Goal: Task Accomplishment & Management: Manage account settings

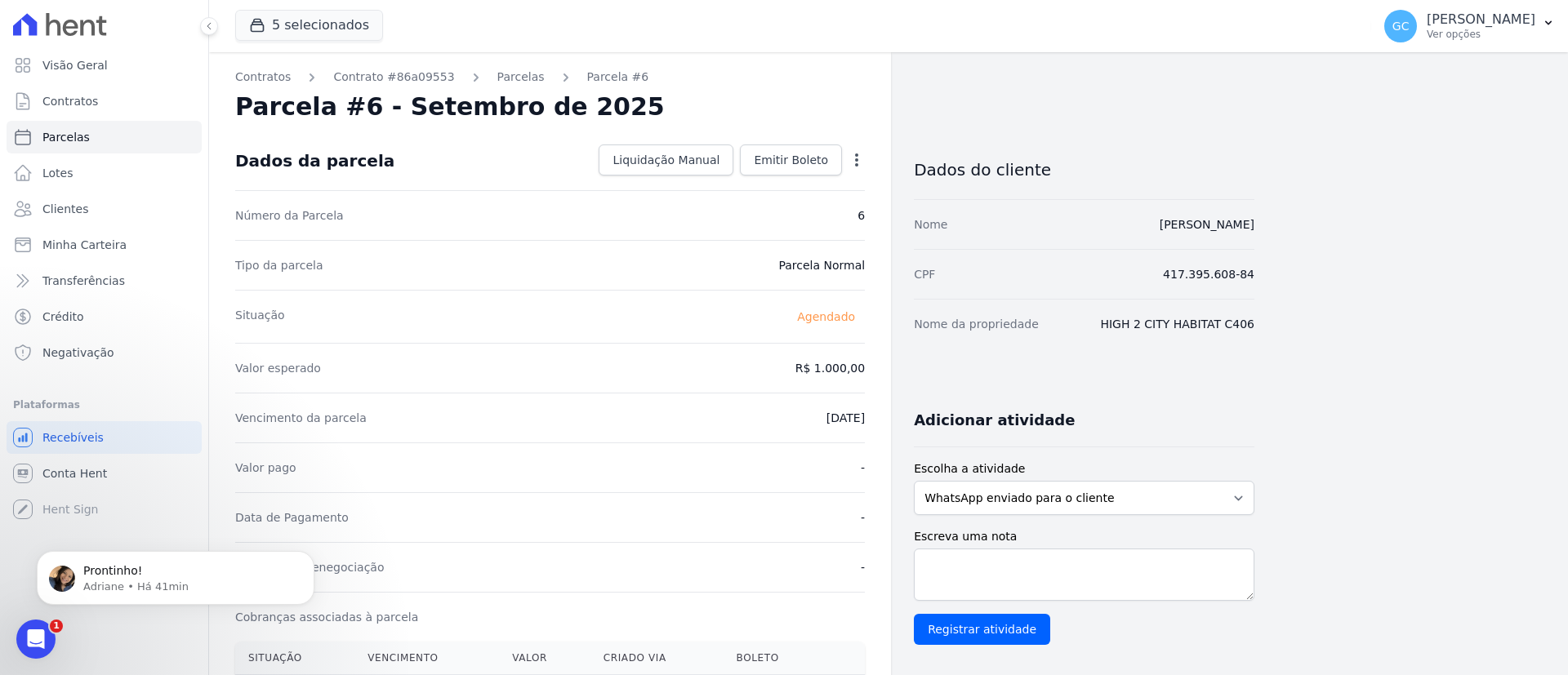
scroll to position [135, 0]
click at [96, 589] on p "Adriane • Há 41min" at bounding box center [189, 587] width 211 height 15
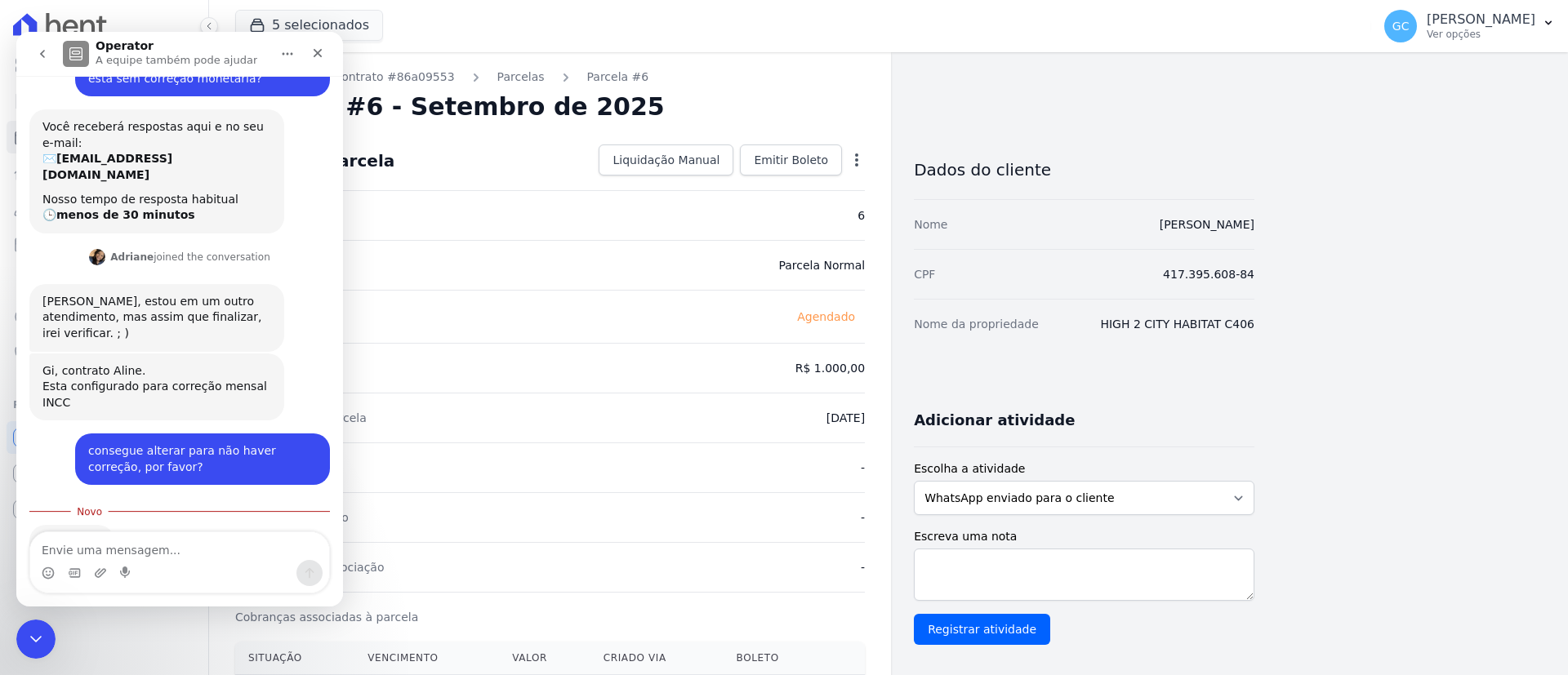
scroll to position [161, 0]
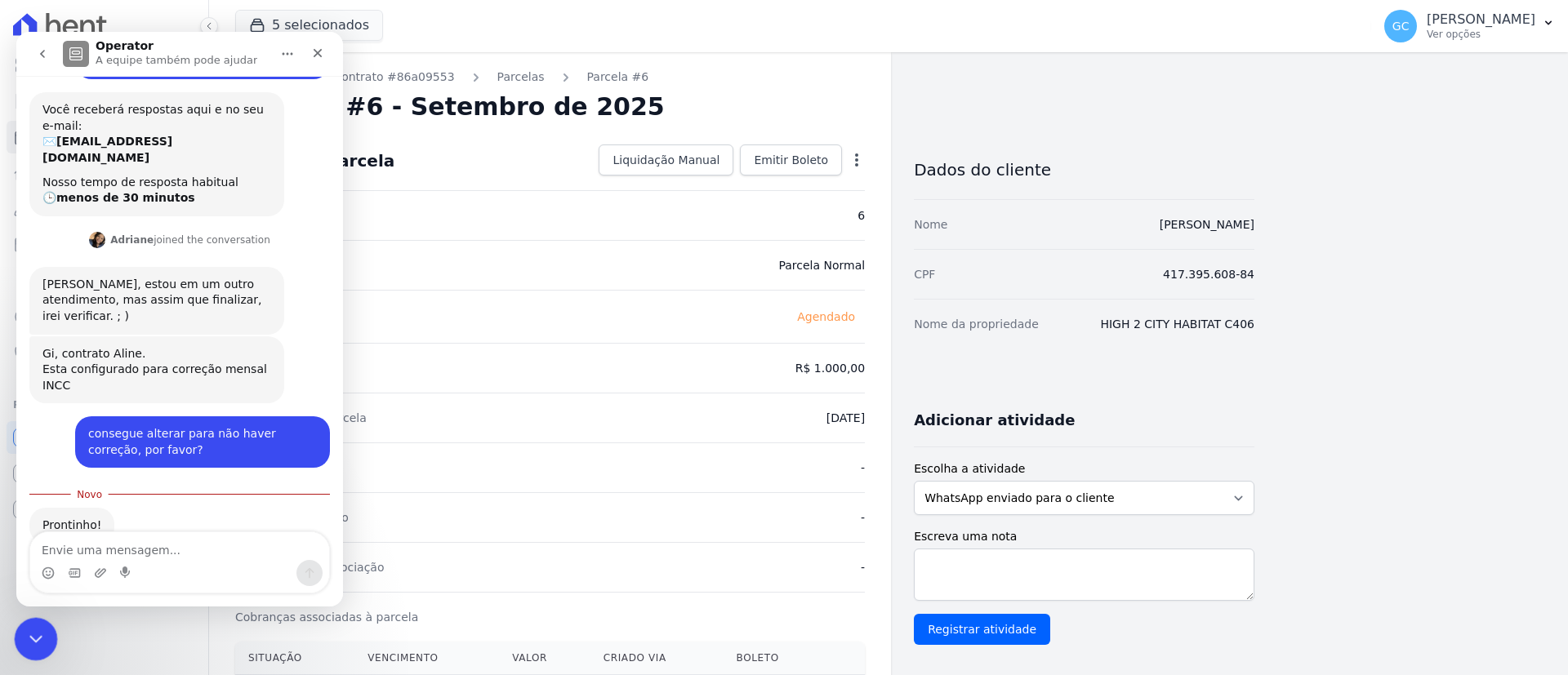
click at [30, 629] on icon "Encerramento do Messenger da Intercom" at bounding box center [33, 637] width 19 height 19
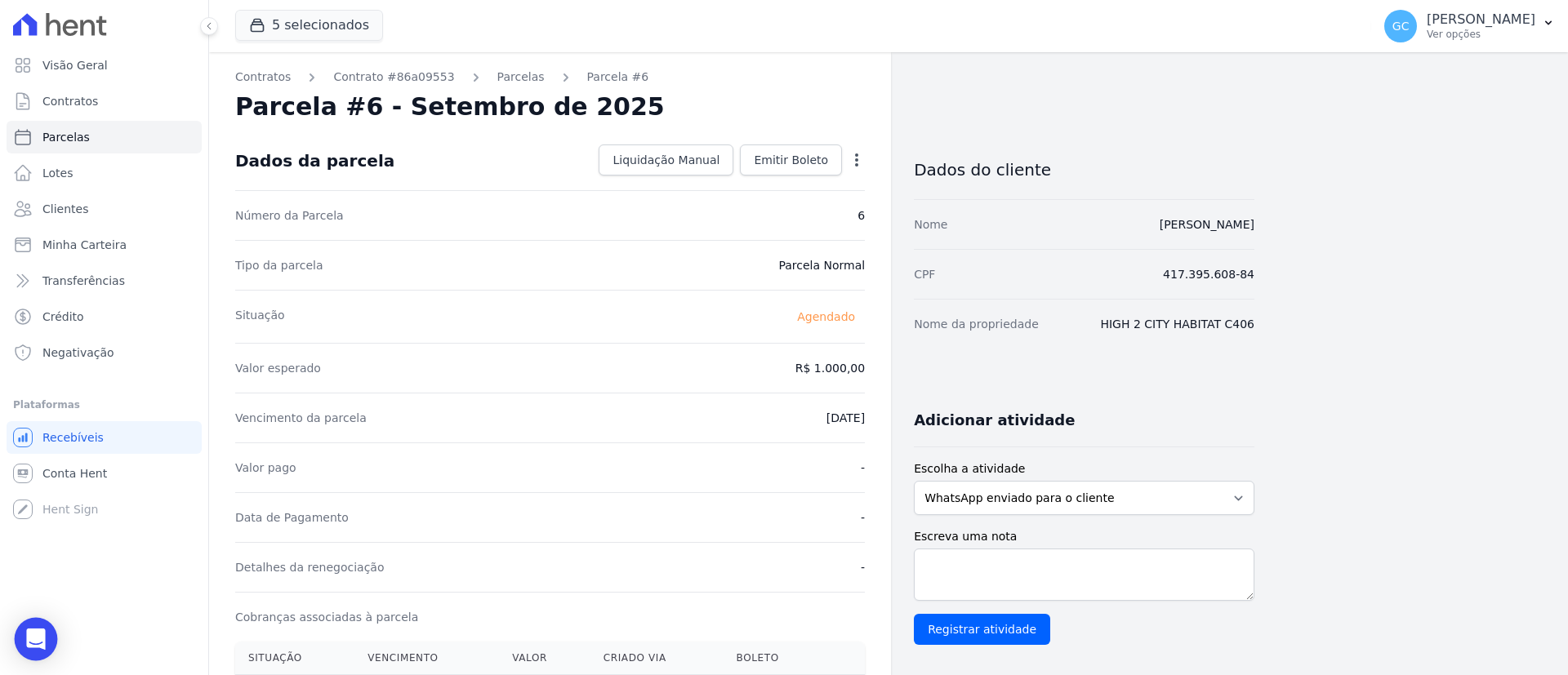
click at [23, 657] on body "Visão Geral Contratos Parcelas Lotes Clientes Minha Carteira Transferências Cré…" at bounding box center [784, 337] width 1568 height 675
click at [28, 657] on body "Visão Geral Contratos Parcelas Lotes Clientes Minha Carteira Transferências Cré…" at bounding box center [784, 337] width 1568 height 675
click at [29, 647] on div "Open Intercom Messenger" at bounding box center [37, 640] width 44 height 43
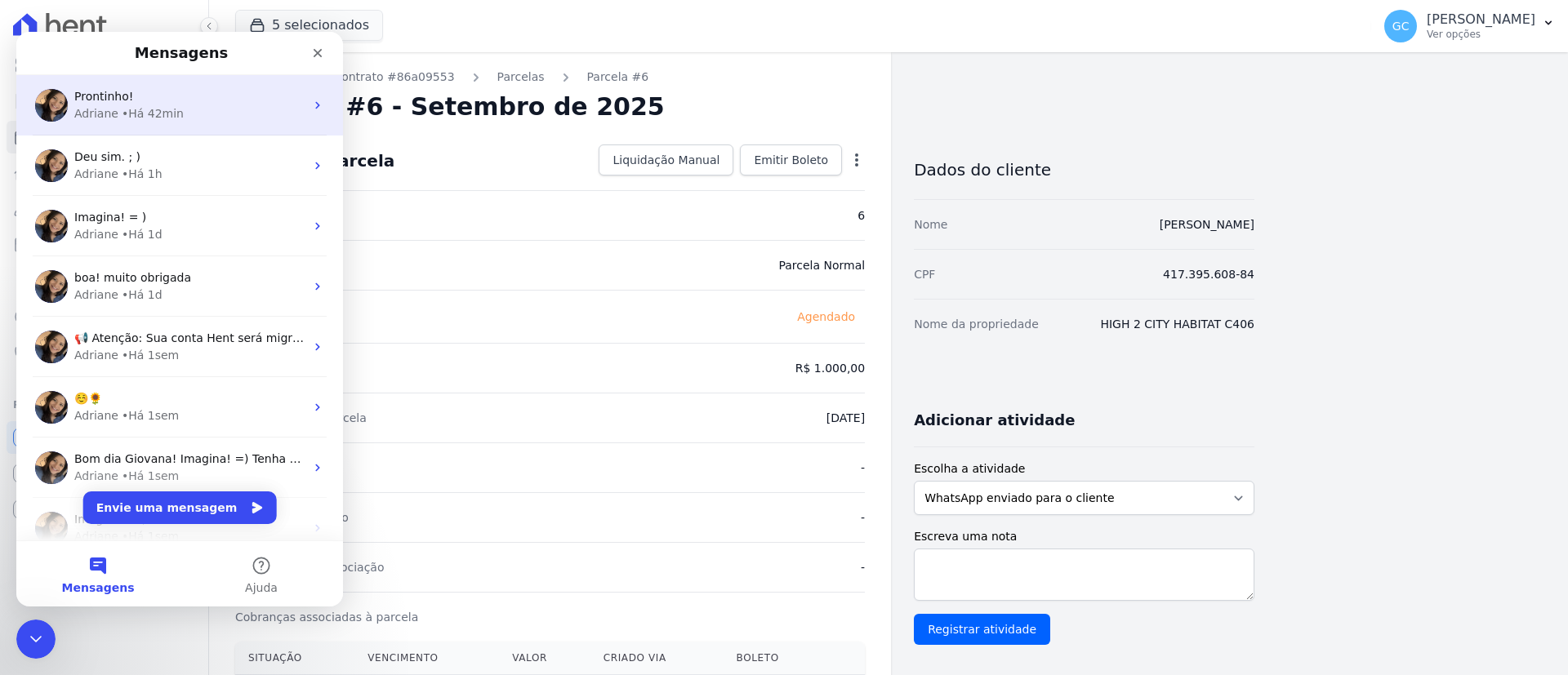
click at [151, 117] on div "• Há 42min" at bounding box center [152, 114] width 62 height 17
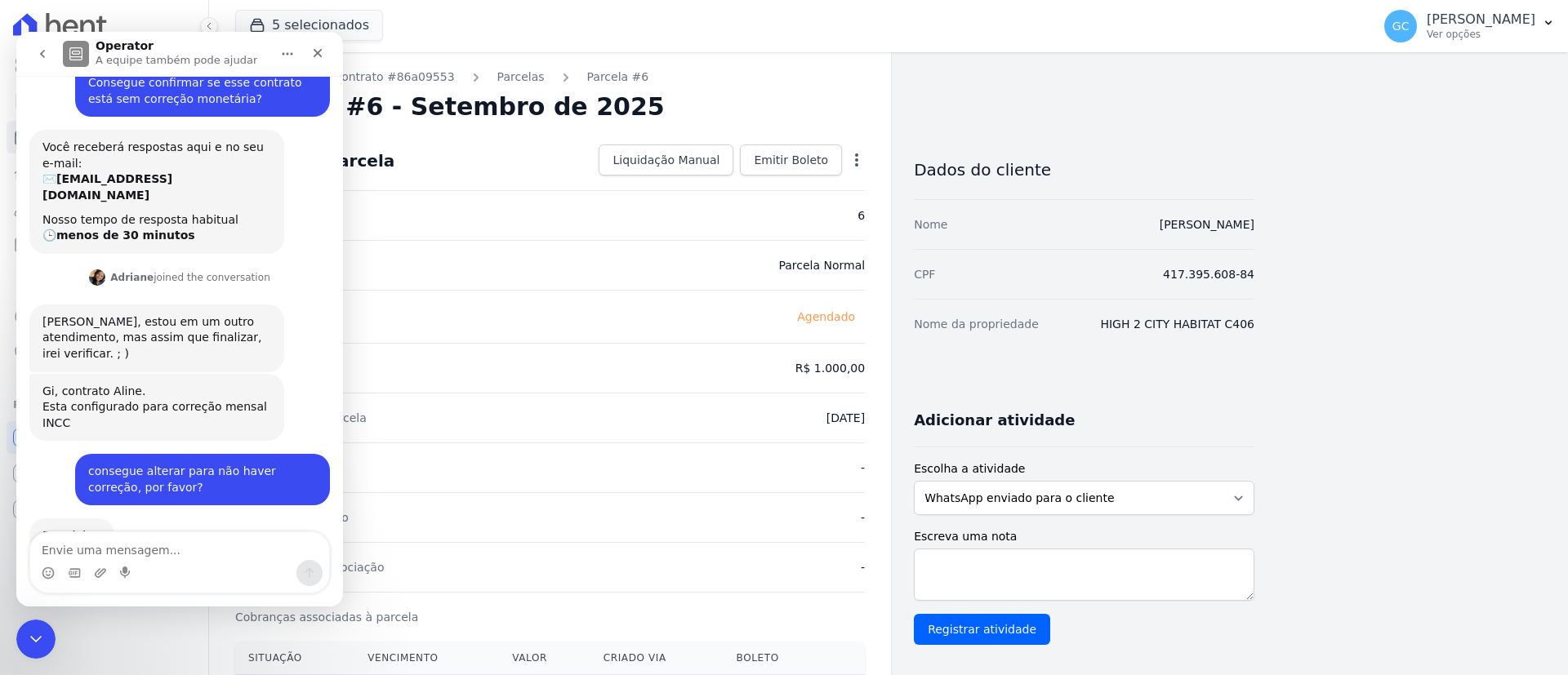
scroll to position [135, 0]
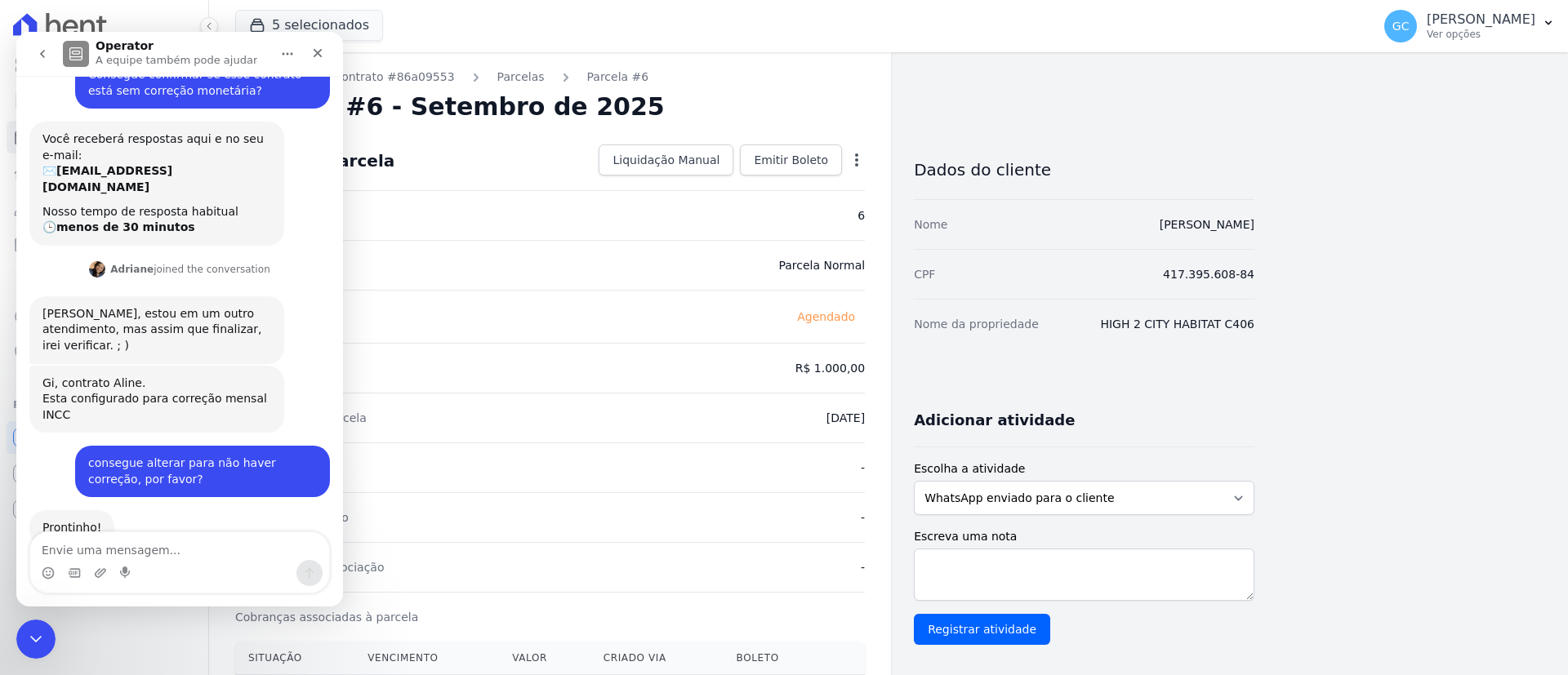
click at [204, 536] on textarea "Envie uma mensagem..." at bounding box center [179, 545] width 299 height 28
type textarea "obrigadaa"
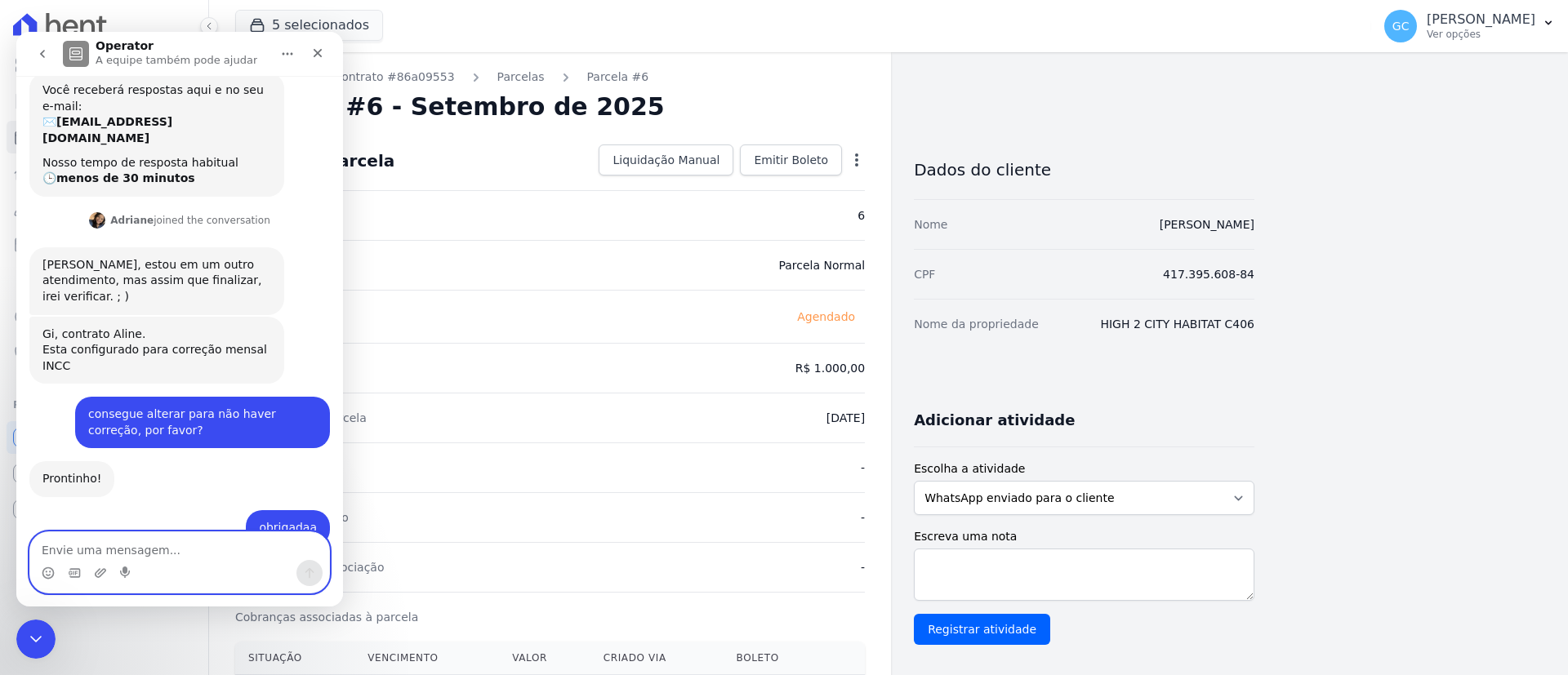
scroll to position [232, 0]
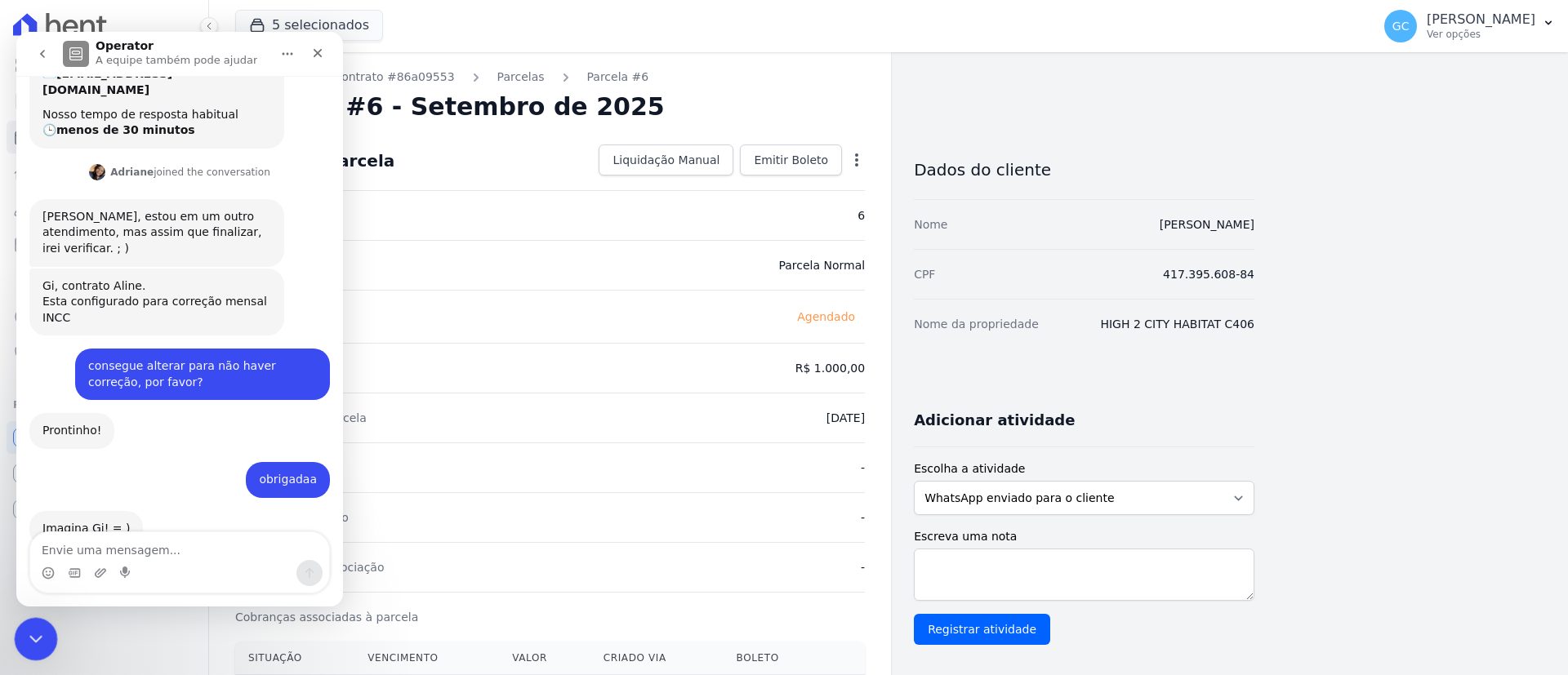
click at [44, 647] on div "Encerramento do Messenger da Intercom" at bounding box center [33, 637] width 39 height 39
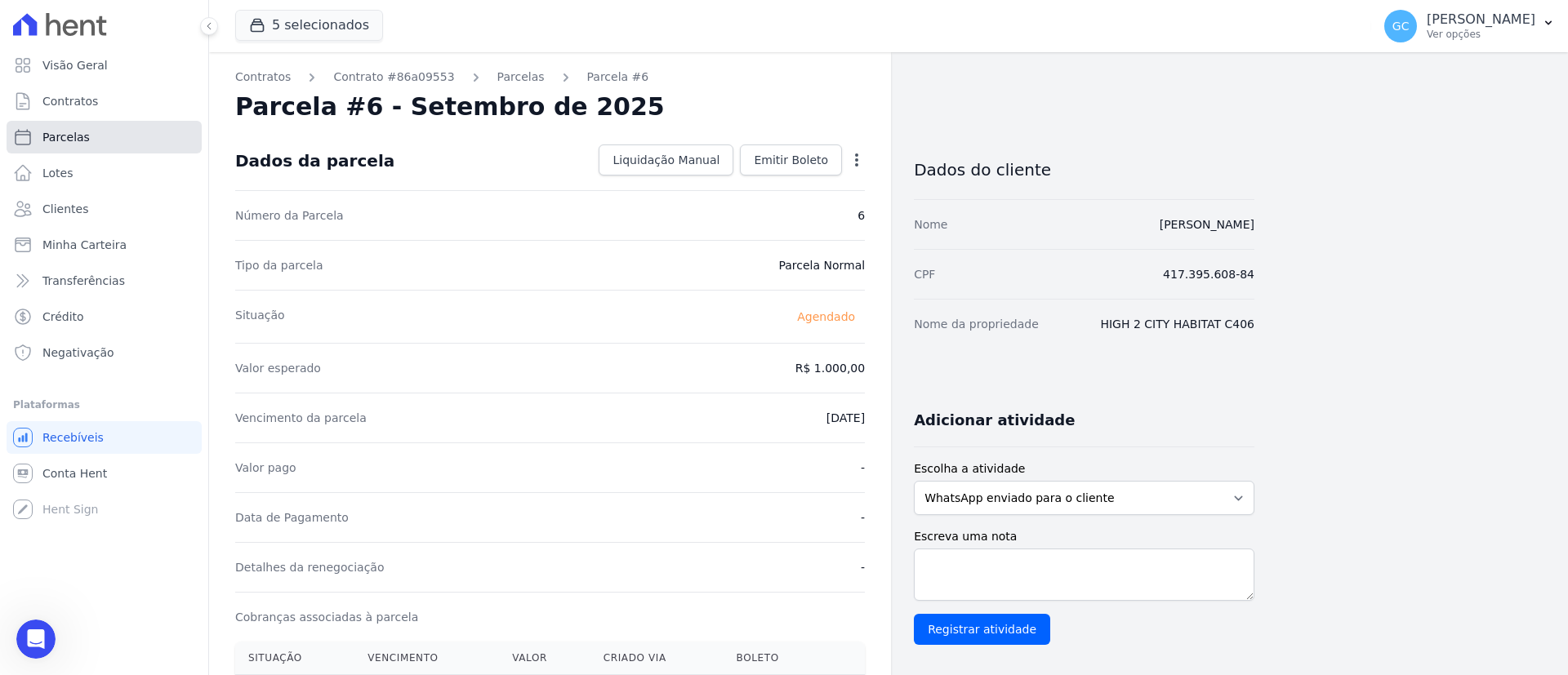
click at [65, 127] on link "Parcelas" at bounding box center [104, 136] width 195 height 33
select select
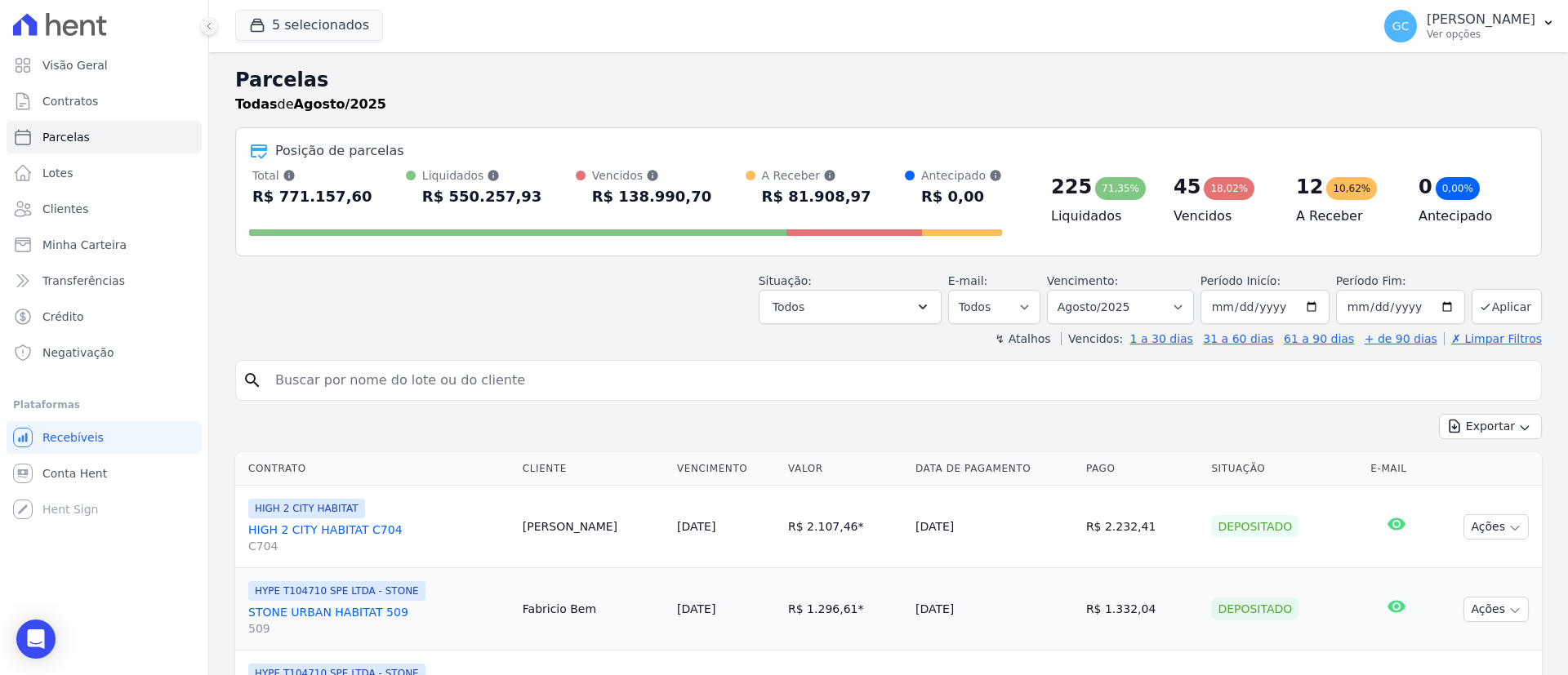
click at [386, 387] on input "search" at bounding box center [899, 380] width 1269 height 33
type input "goll"
select select
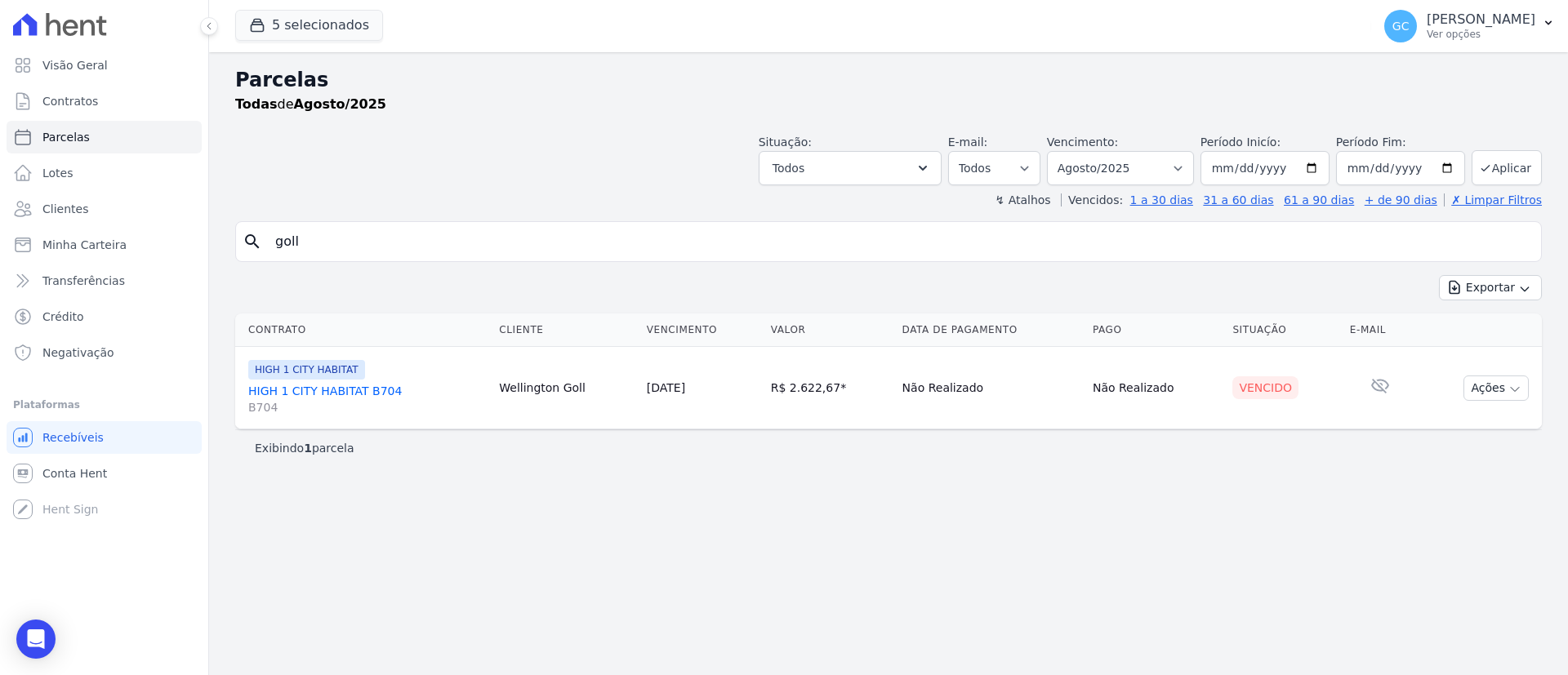
click at [407, 399] on span "B704" at bounding box center [367, 407] width 238 height 17
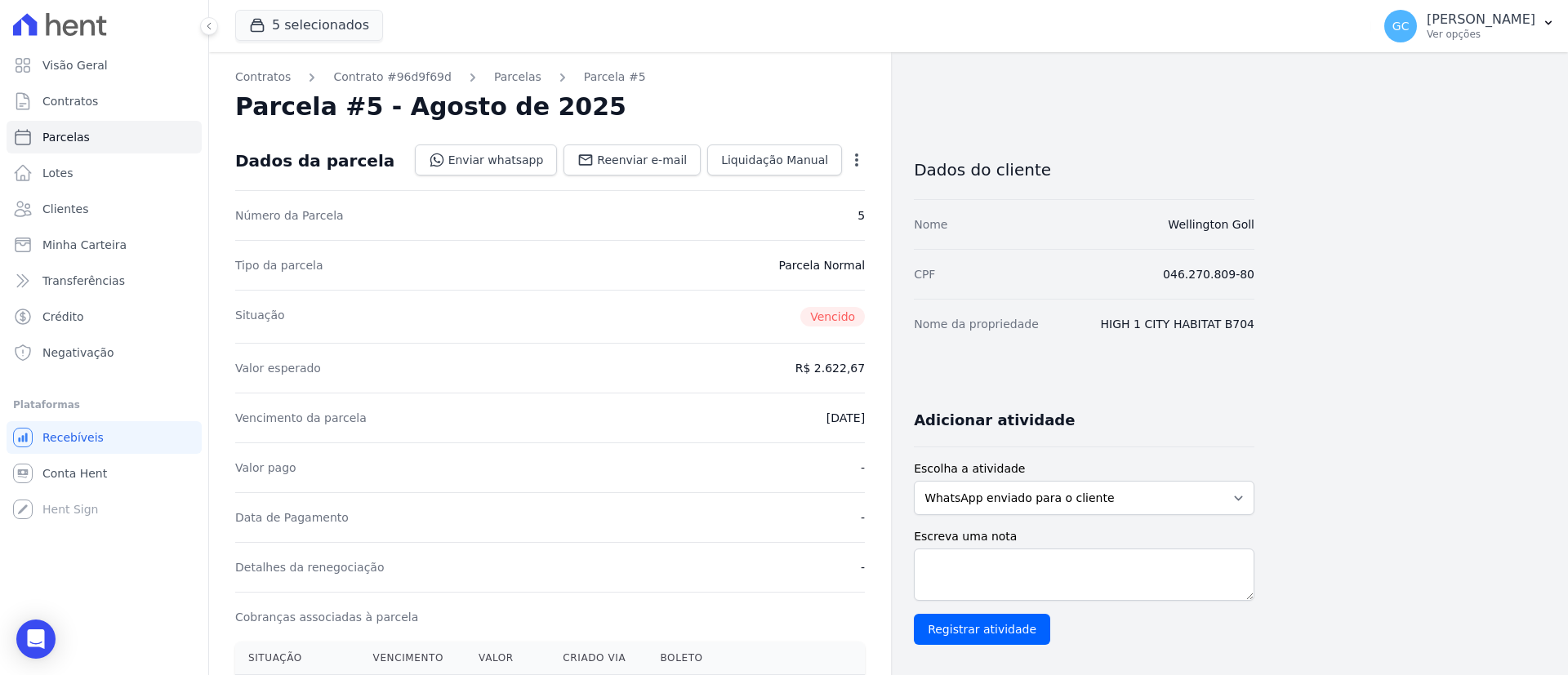
click at [861, 155] on icon "button" at bounding box center [857, 161] width 17 height 17
click at [755, 187] on link "Alterar" at bounding box center [787, 182] width 144 height 29
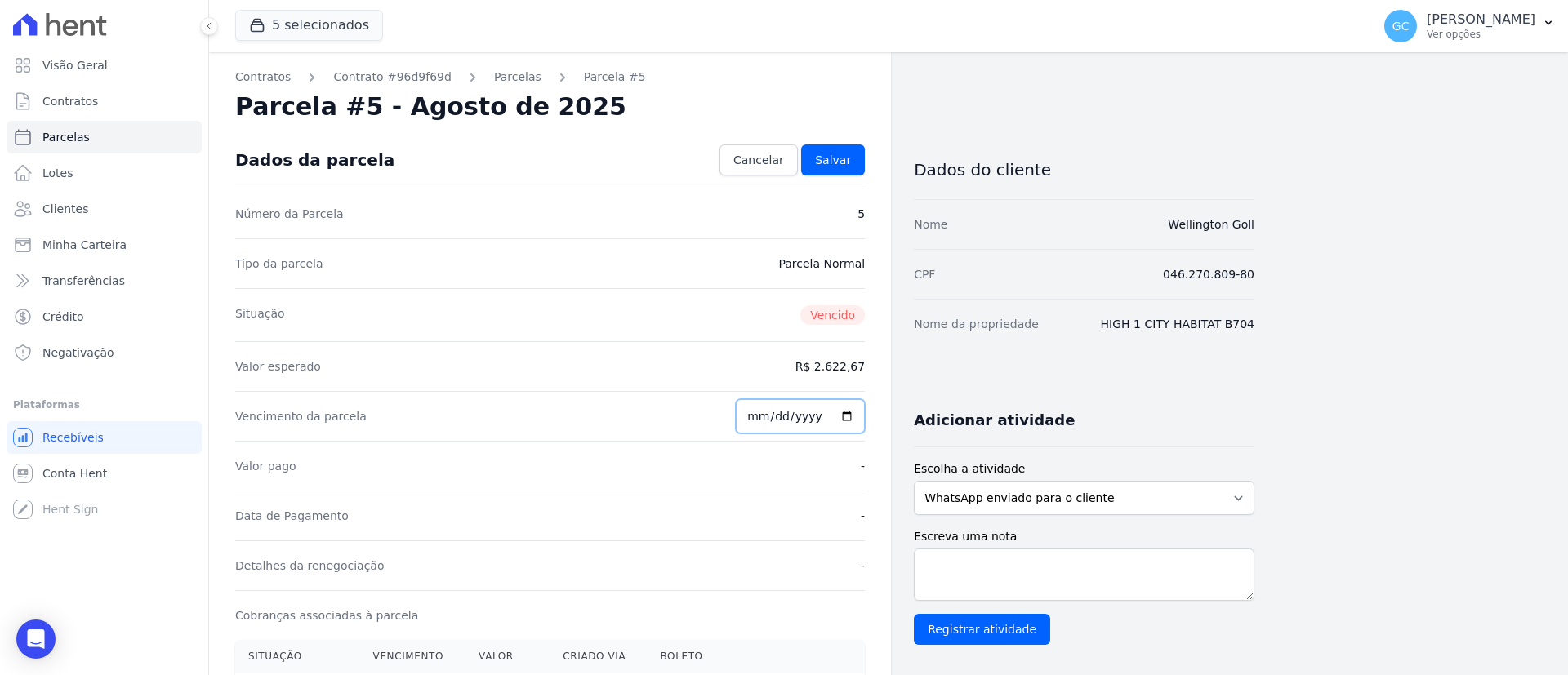
click at [841, 411] on input "2025-08-10" at bounding box center [801, 416] width 129 height 34
type input "2025-08-29"
click at [836, 162] on span "Salvar" at bounding box center [833, 161] width 36 height 17
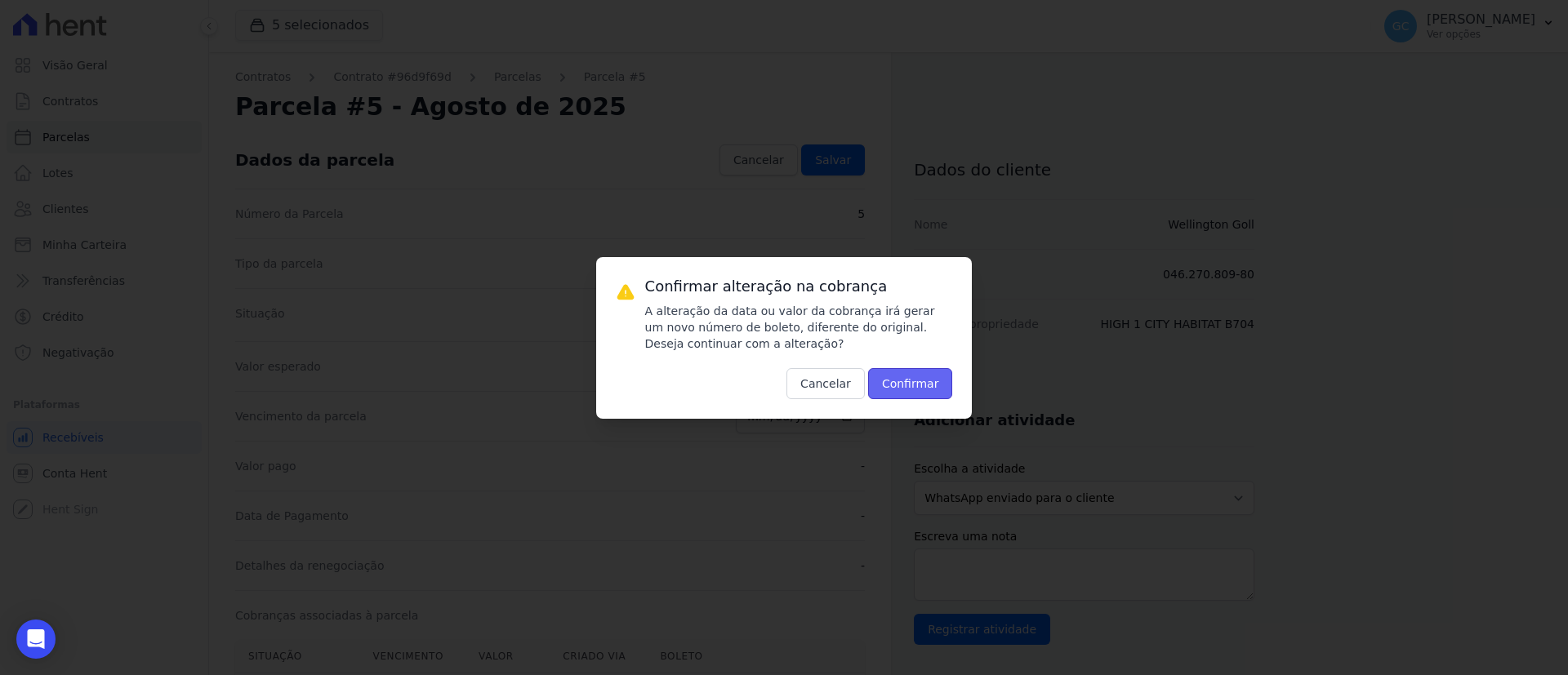
click at [930, 391] on button "Confirmar" at bounding box center [911, 383] width 85 height 31
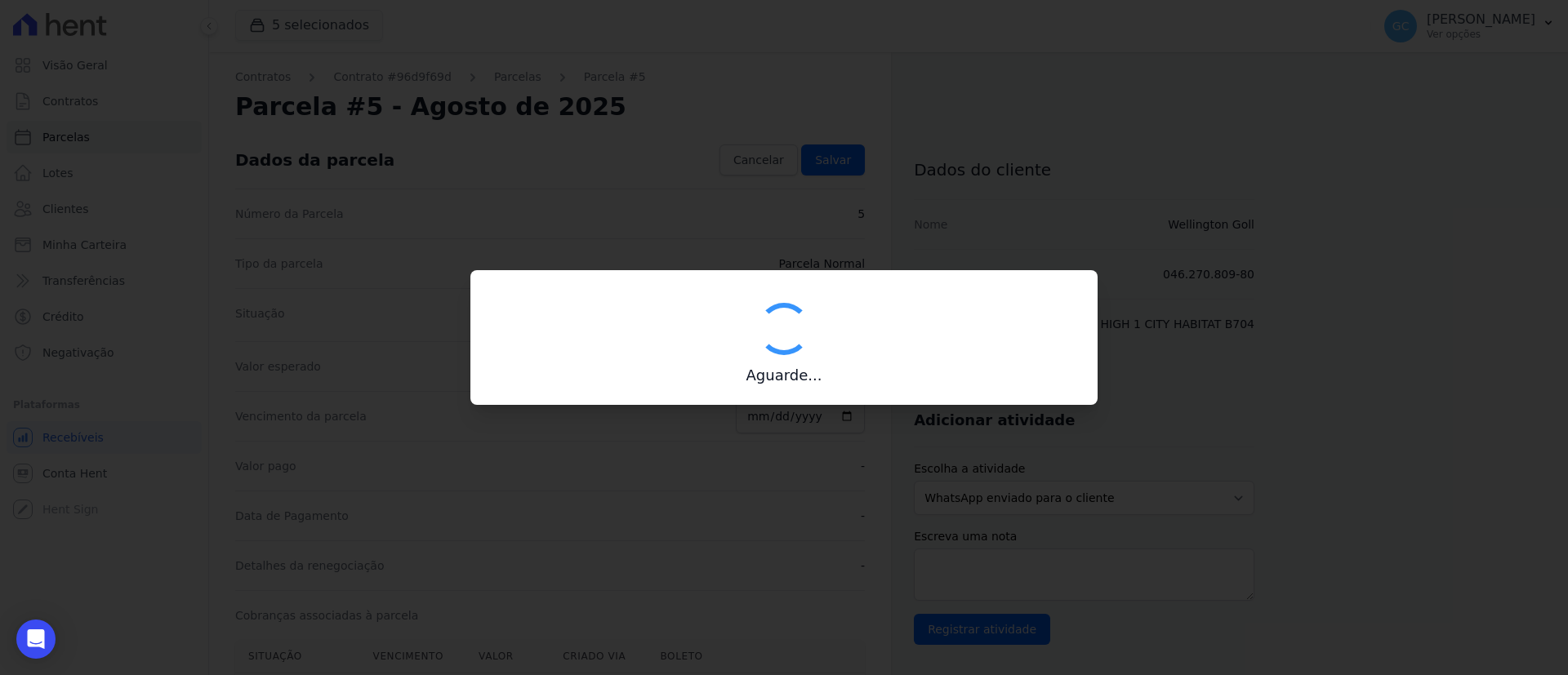
type input "00190000090335103300000639692177811690000262267"
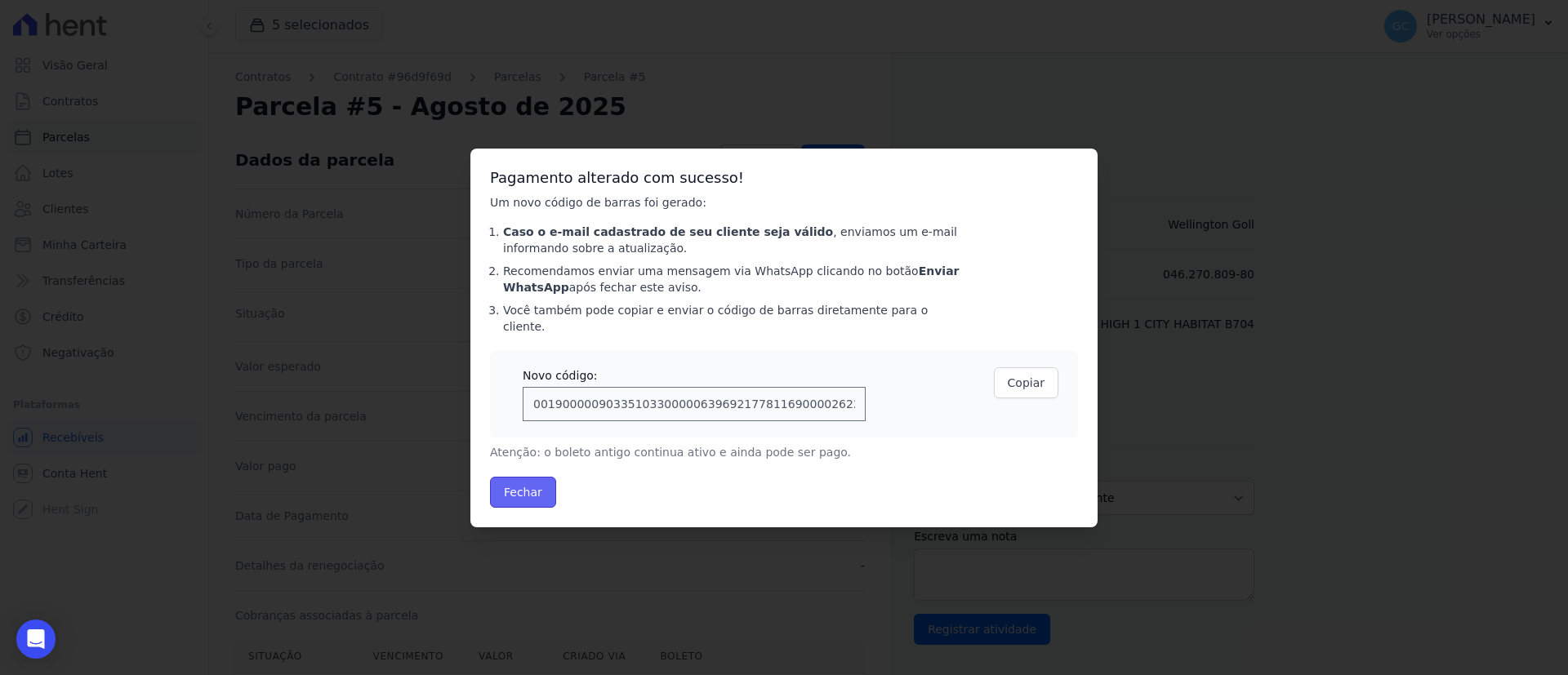
click at [526, 480] on button "Fechar" at bounding box center [523, 492] width 66 height 31
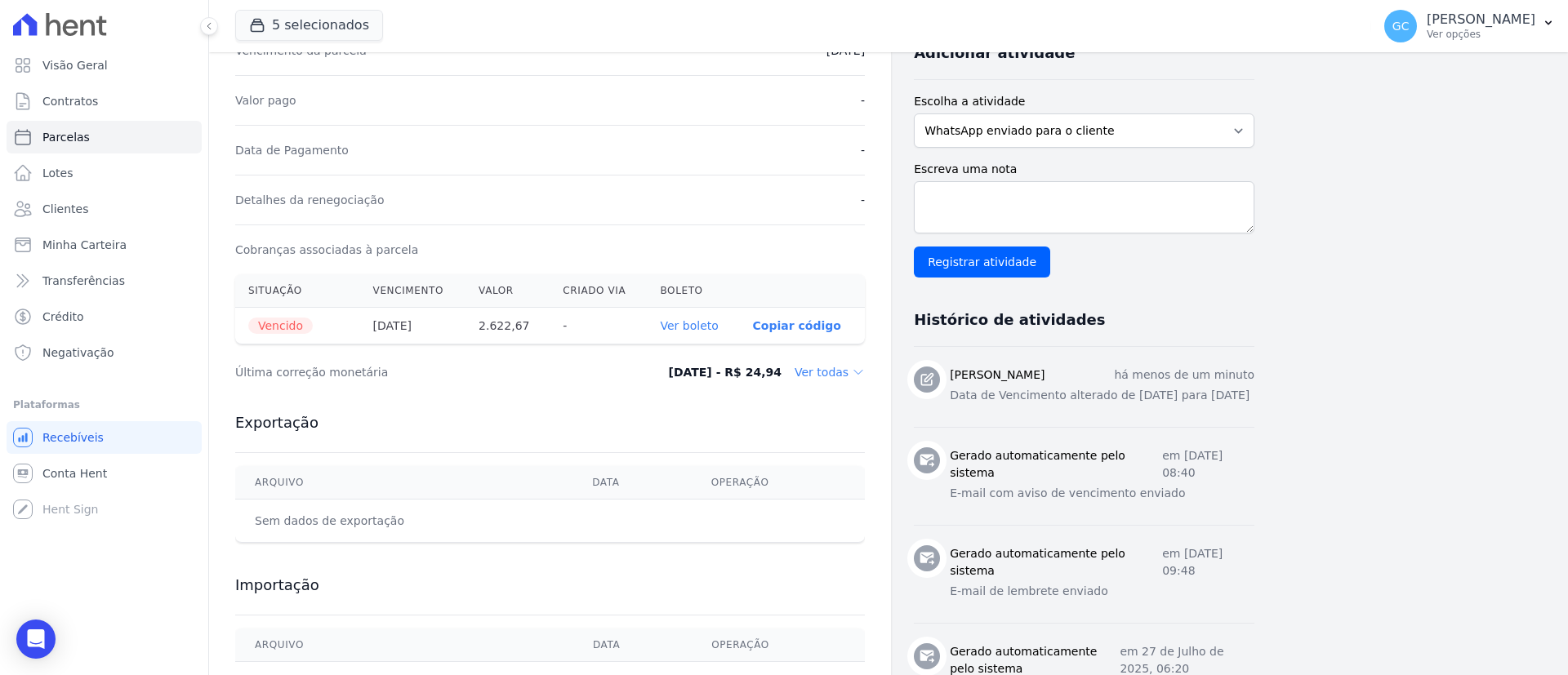
scroll to position [490, 0]
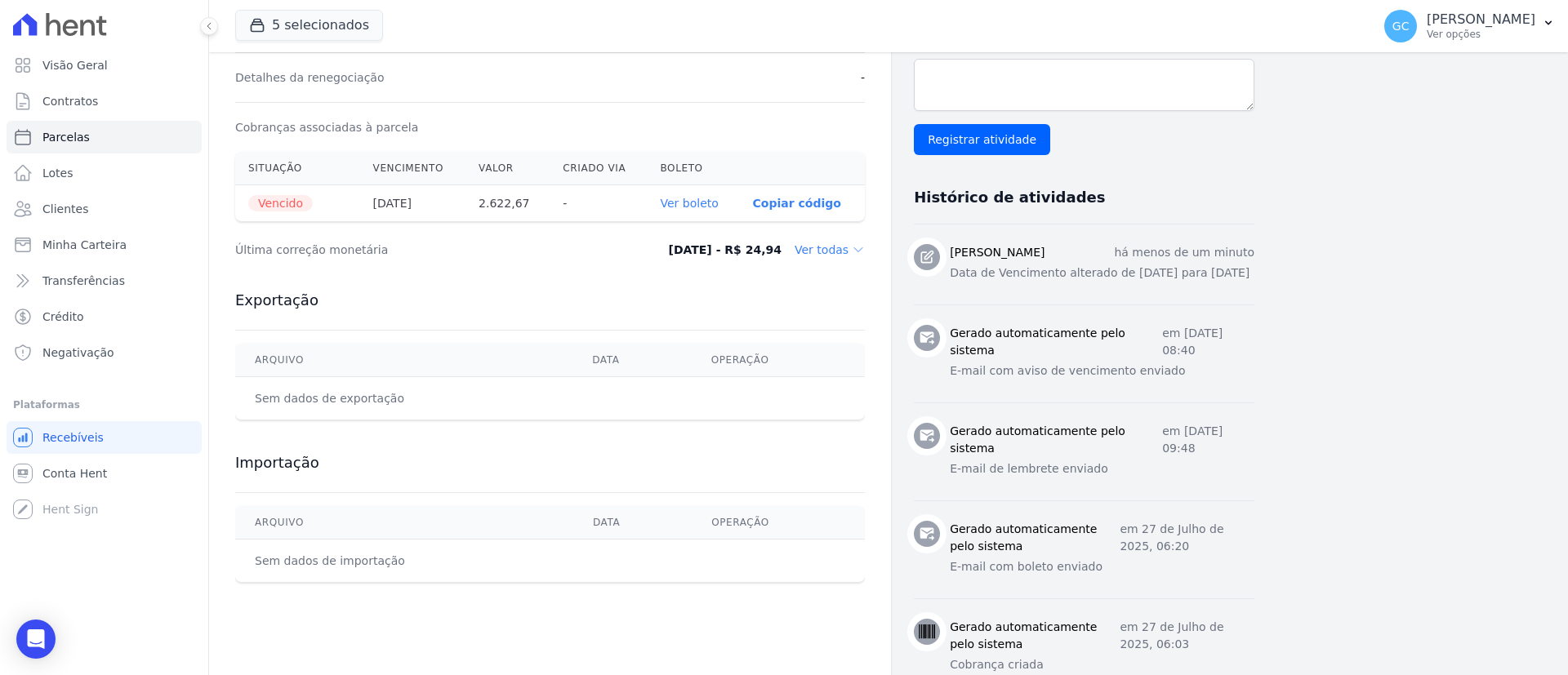
click at [702, 200] on link "Ver boleto" at bounding box center [689, 203] width 58 height 13
